Goal: Navigation & Orientation: Find specific page/section

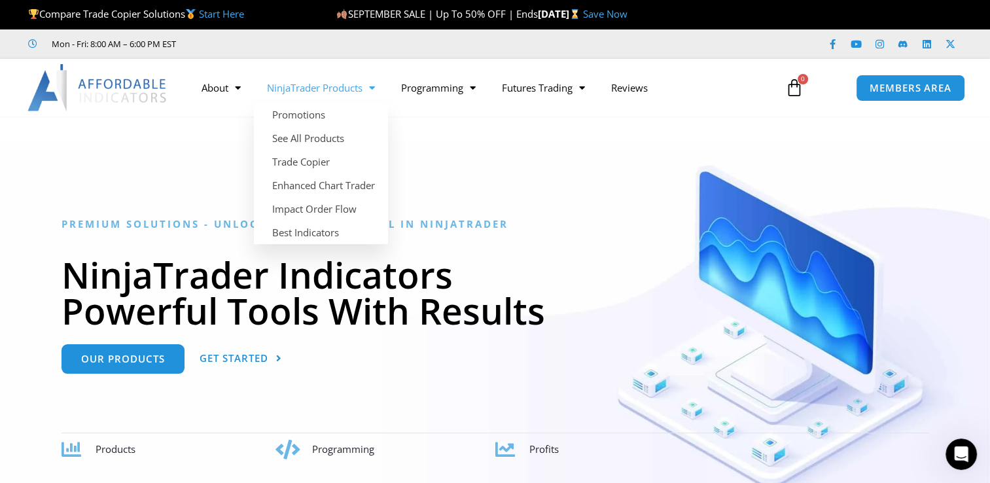
click at [375, 86] on span "Menu" at bounding box center [369, 88] width 12 height 23
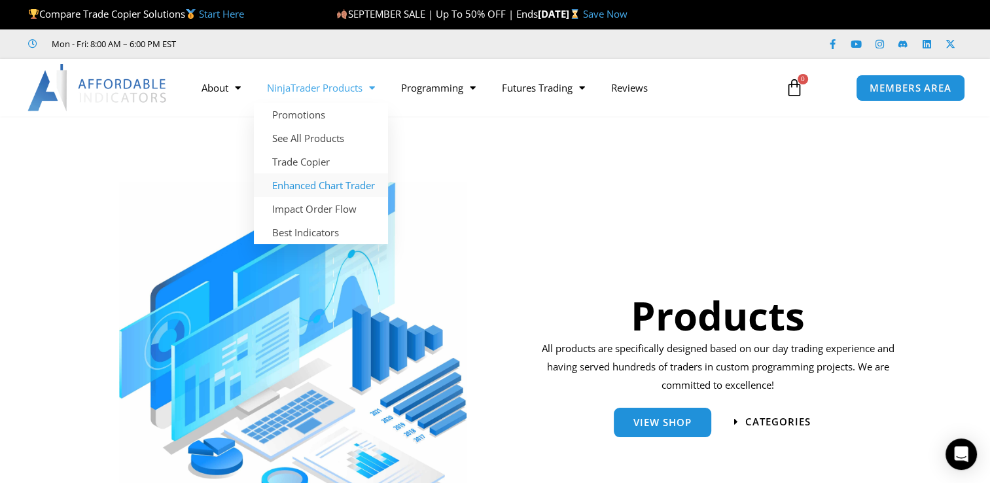
click at [336, 185] on link "Enhanced Chart Trader" at bounding box center [321, 185] width 134 height 24
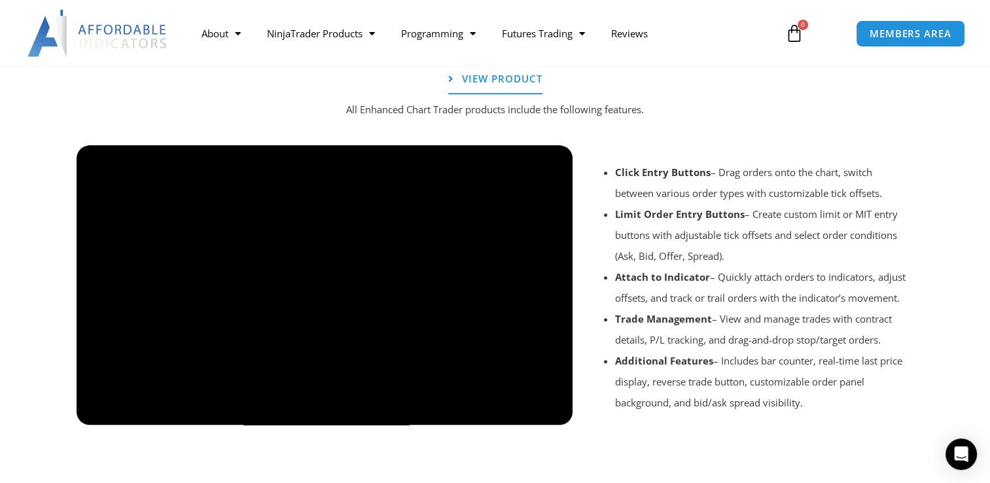
scroll to position [1047, 0]
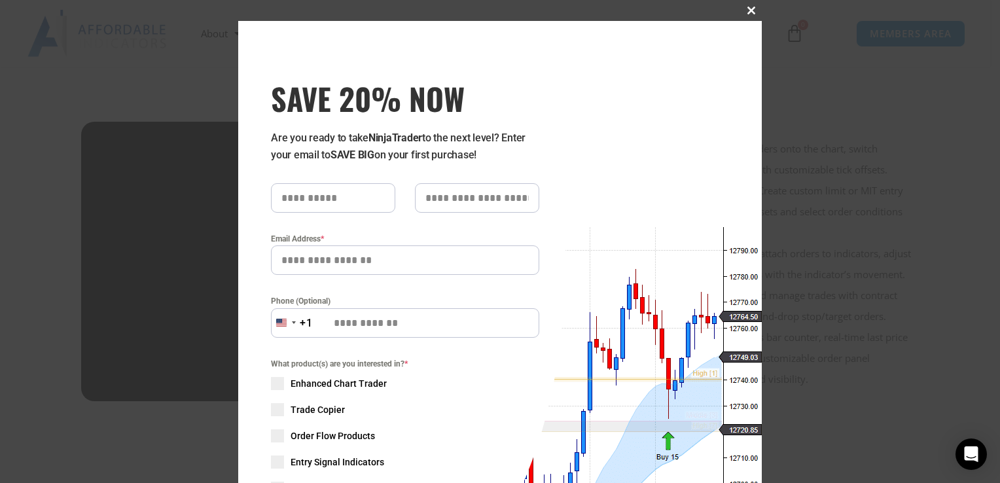
click at [746, 12] on span "SAVE 20% NOW popup" at bounding box center [751, 11] width 21 height 8
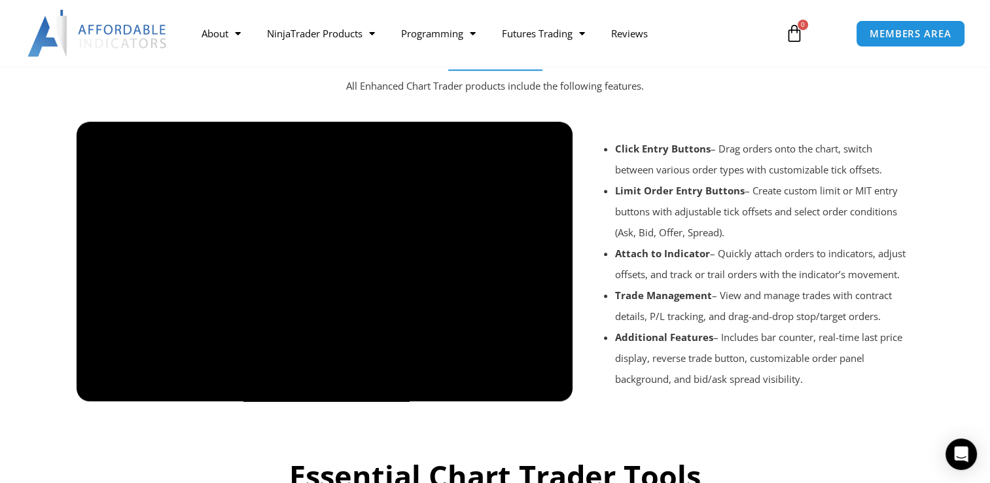
click at [550, 388] on div at bounding box center [495, 419] width 851 height 62
click at [156, 388] on div at bounding box center [495, 419] width 851 height 62
click at [155, 388] on div at bounding box center [495, 419] width 851 height 62
click at [517, 388] on div at bounding box center [495, 419] width 851 height 62
